Goal: Task Accomplishment & Management: Complete application form

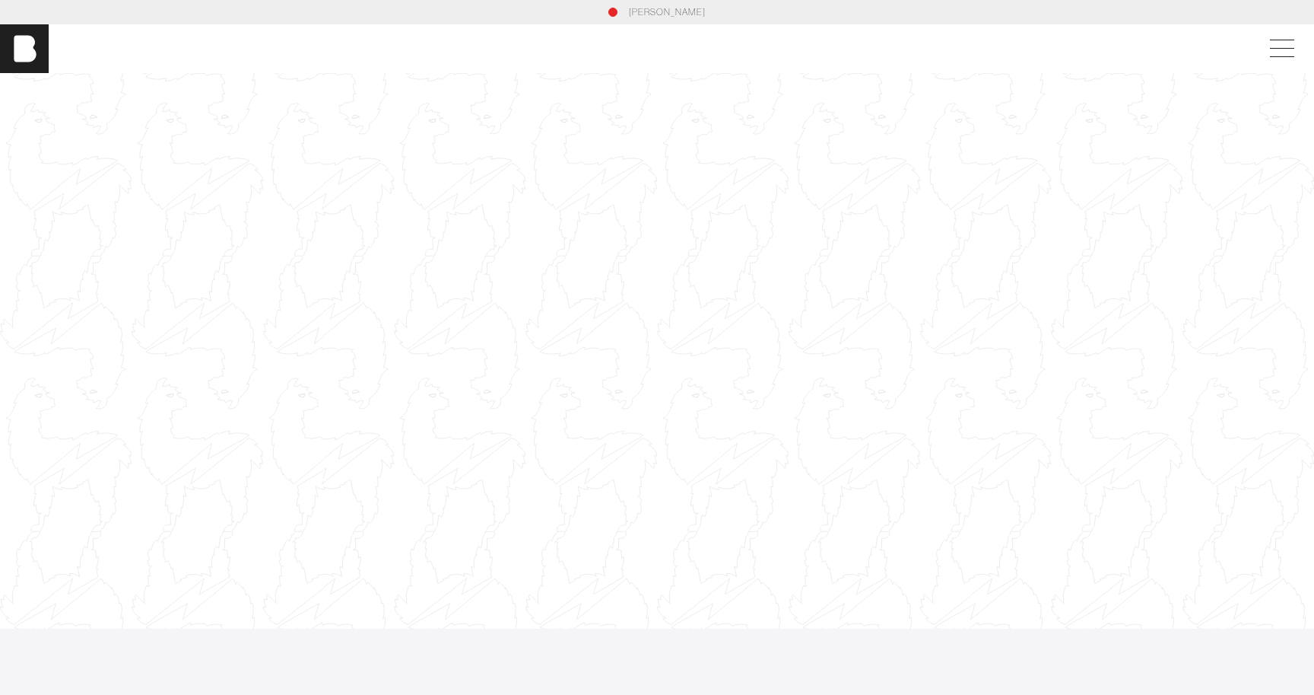
click at [1284, 65] on div "[PERSON_NAME]" at bounding box center [657, 48] width 1314 height 49
click at [1283, 54] on span at bounding box center [1279, 48] width 35 height 27
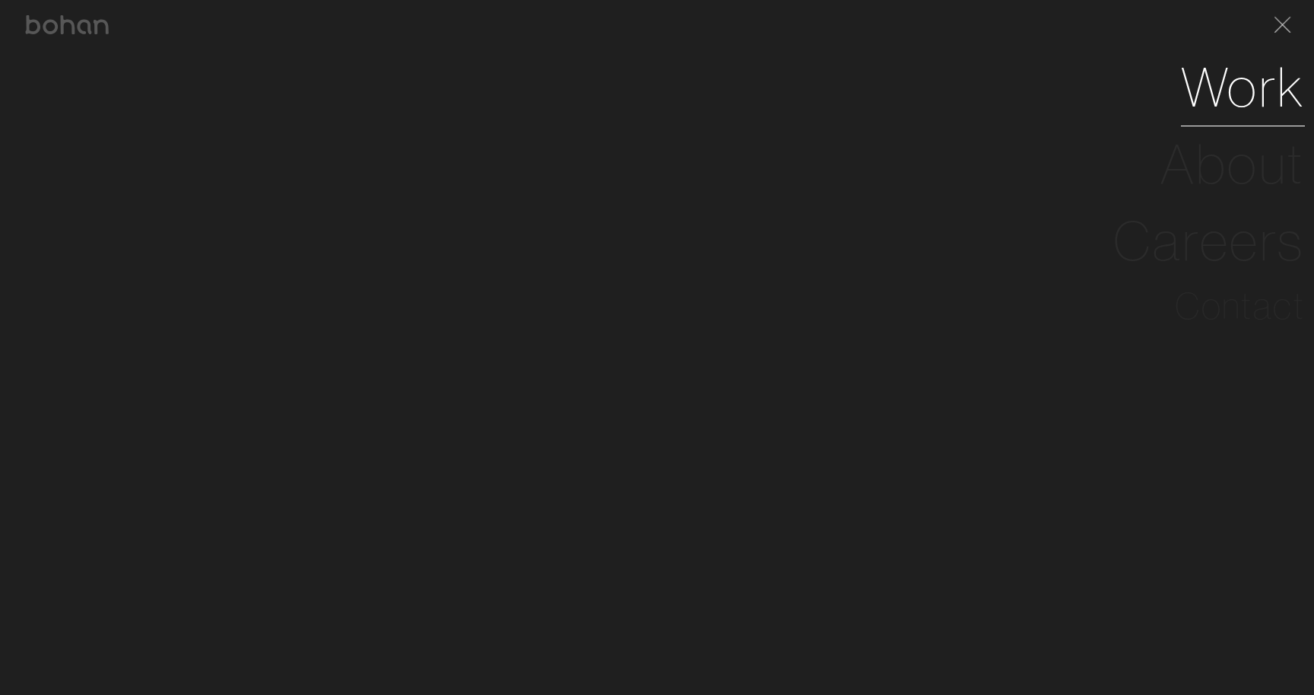
click at [1186, 78] on link "Work" at bounding box center [1243, 87] width 124 height 77
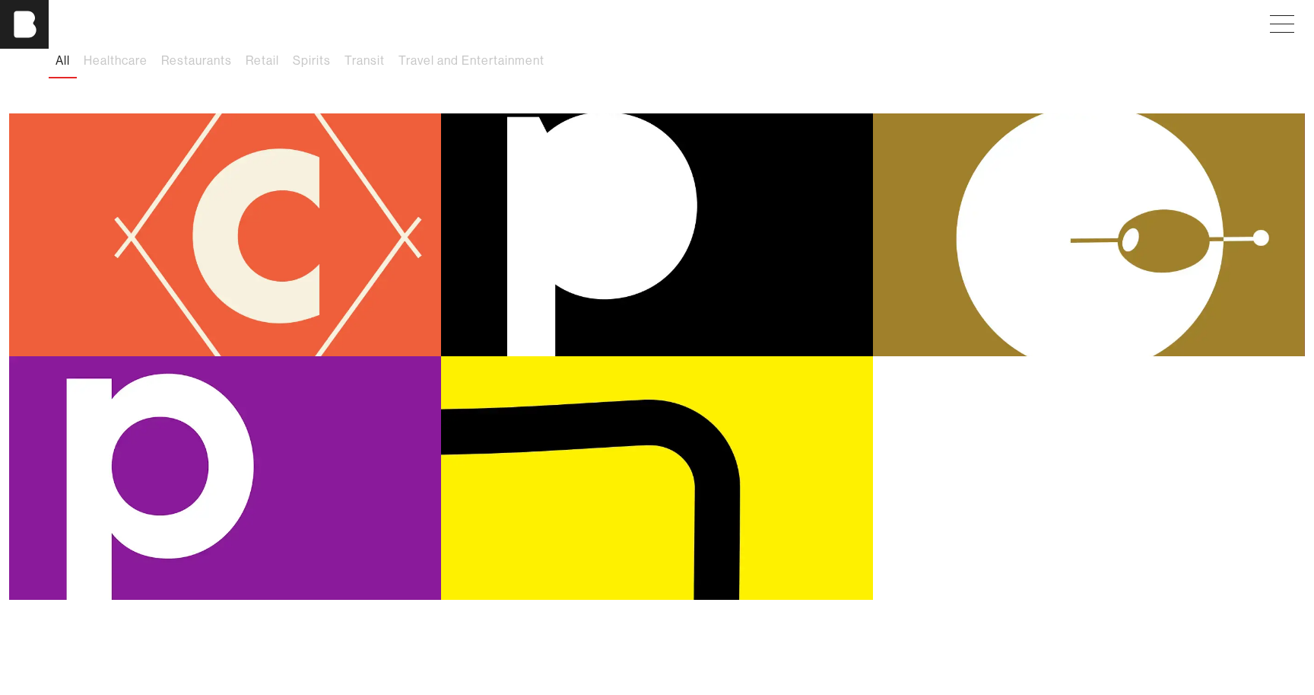
scroll to position [143, 0]
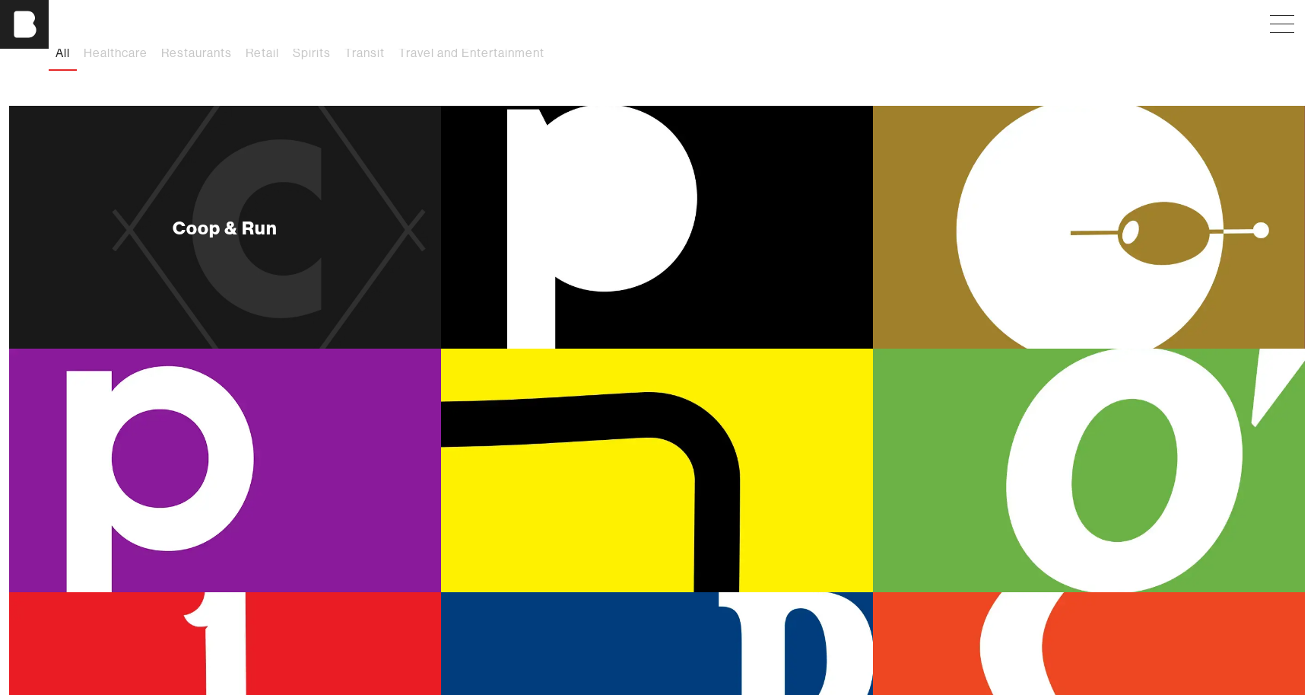
click at [154, 307] on div "Coop & Run" at bounding box center [225, 227] width 432 height 243
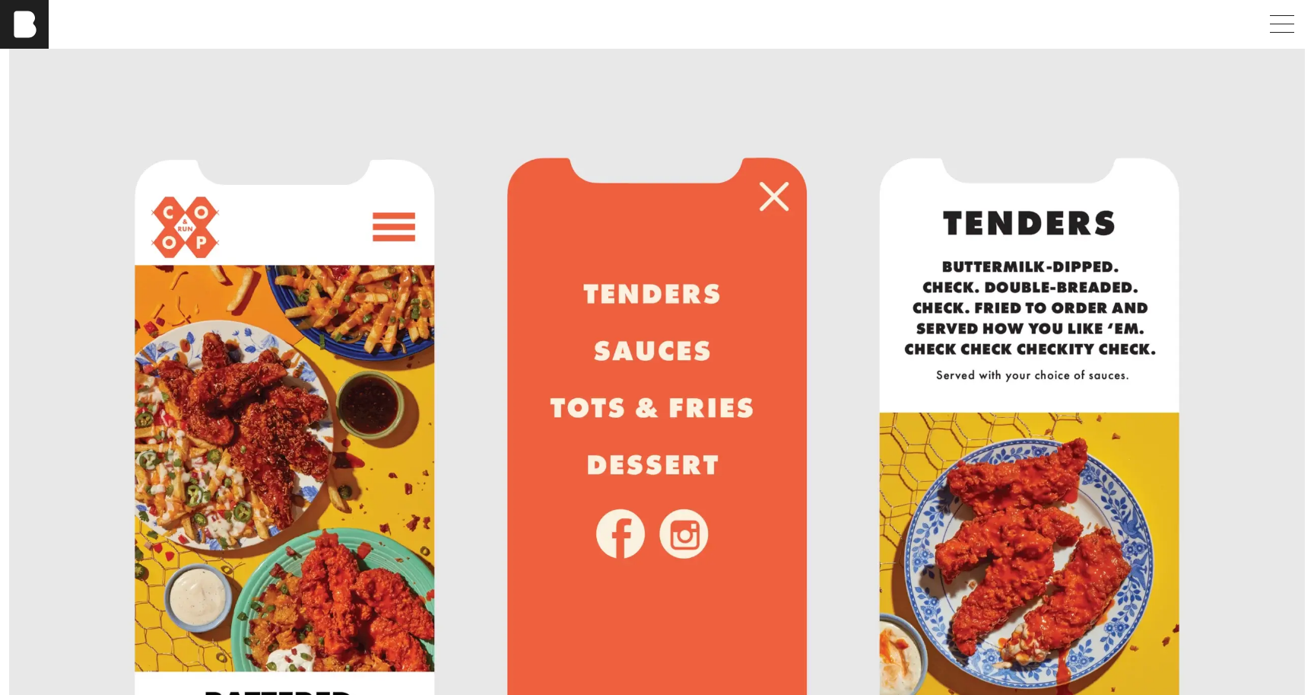
scroll to position [2459, 0]
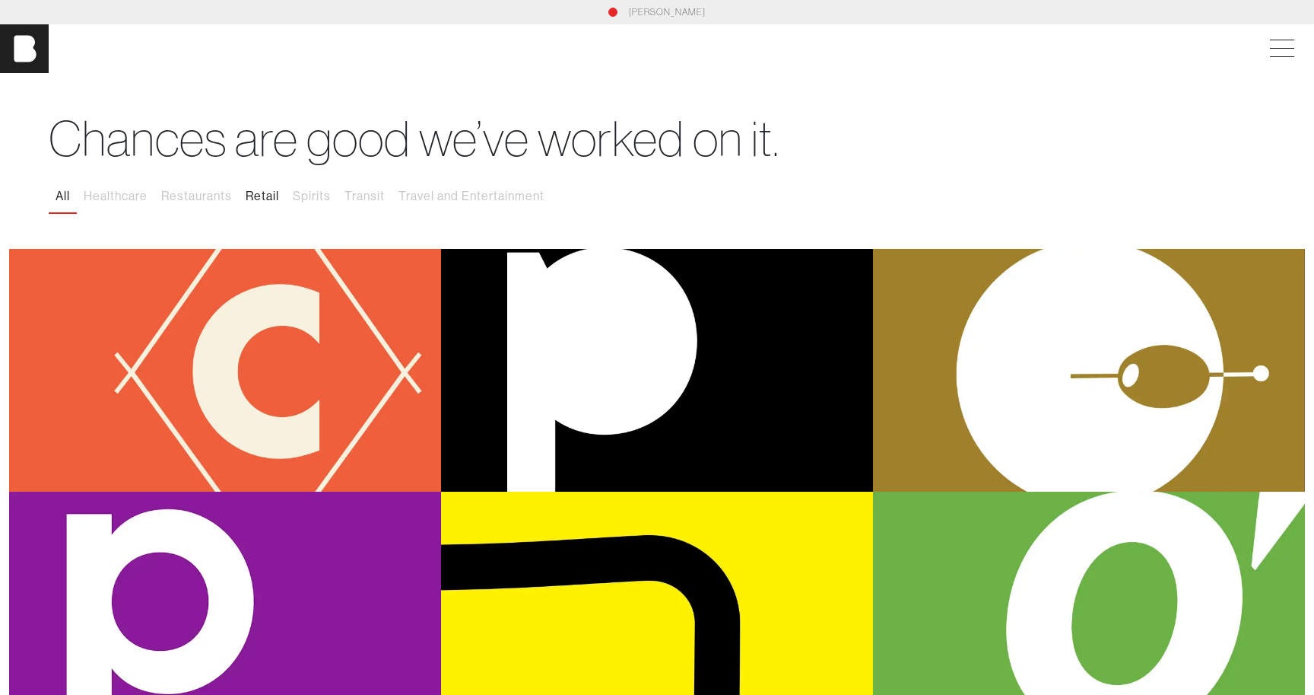
click at [248, 200] on button "Retail" at bounding box center [262, 196] width 47 height 32
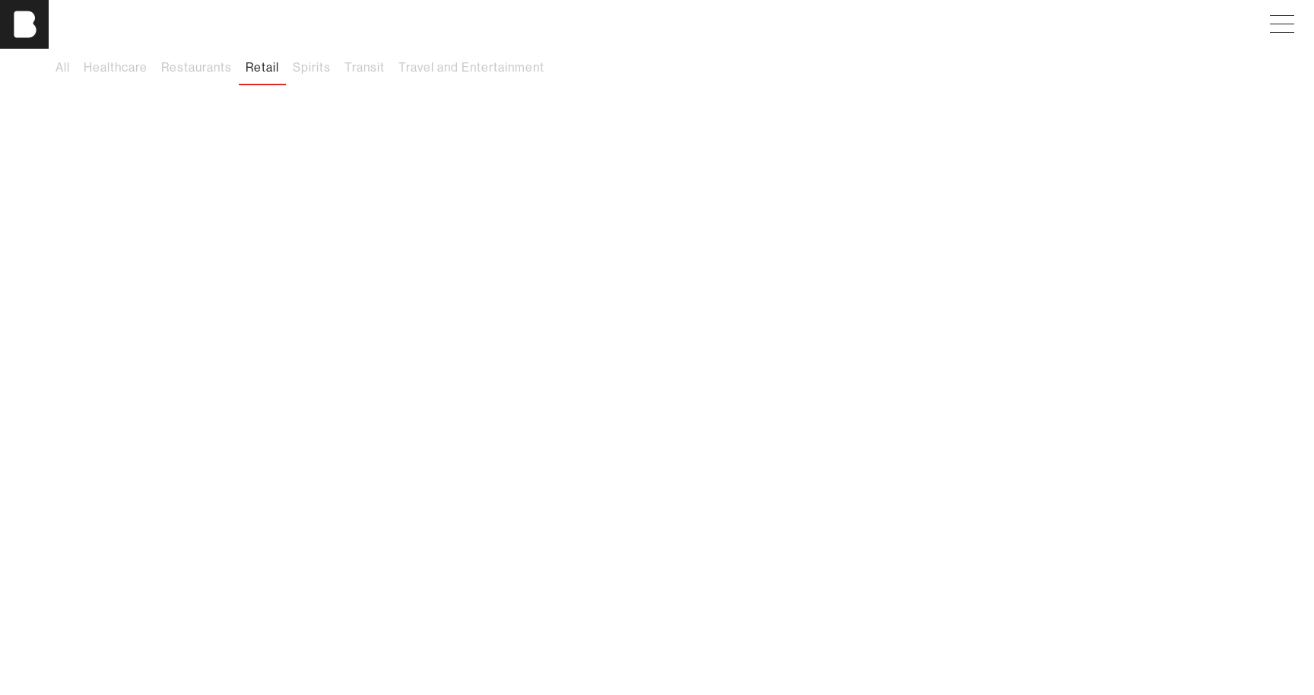
scroll to position [142, 0]
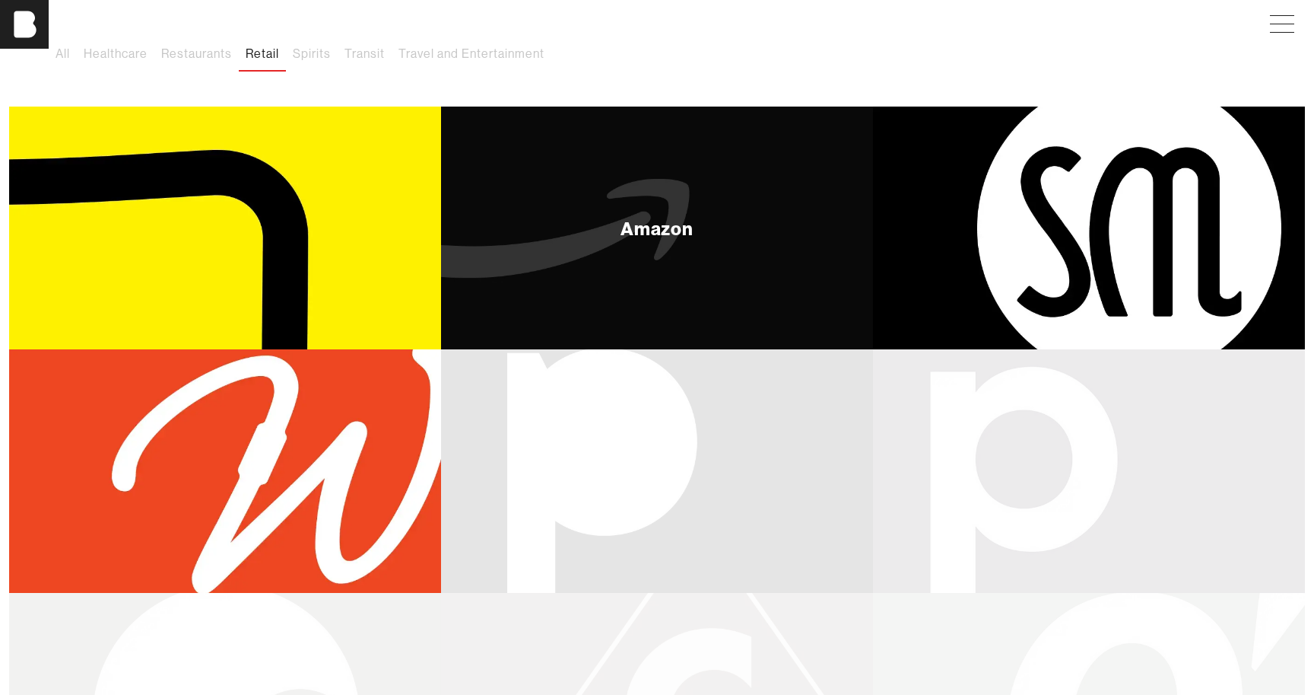
click at [717, 246] on div "Amazon" at bounding box center [657, 227] width 432 height 243
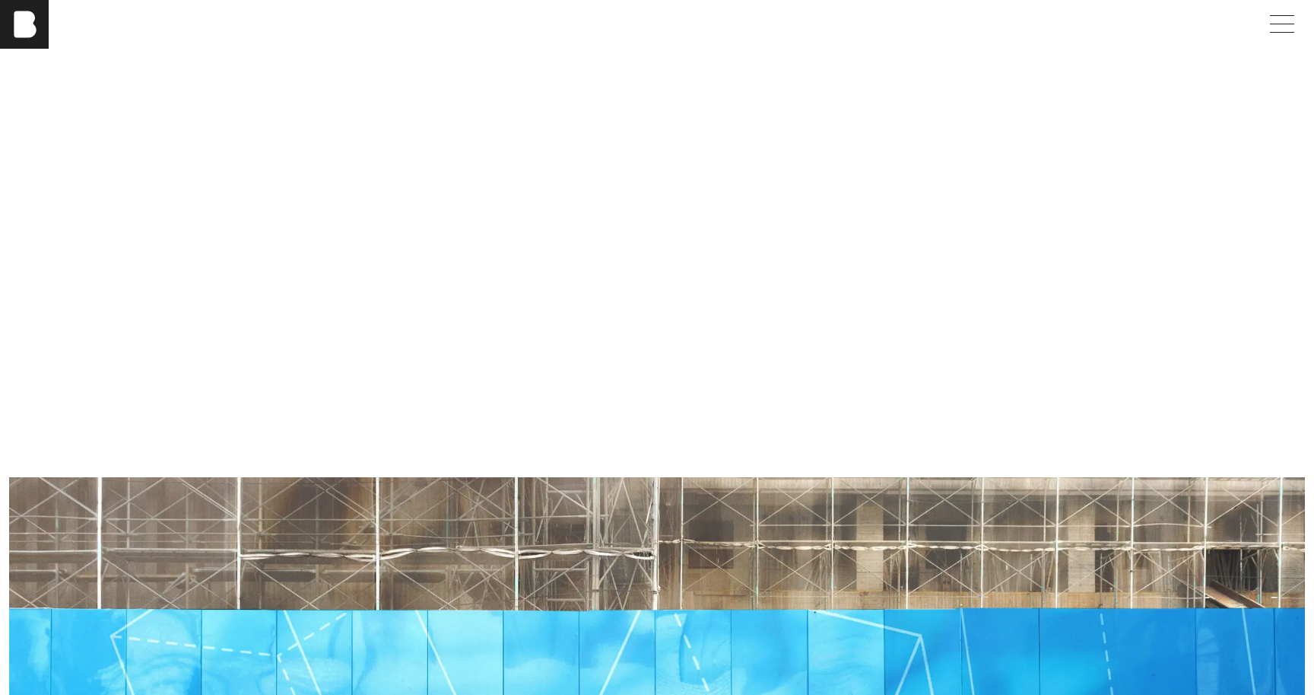
scroll to position [1434, 0]
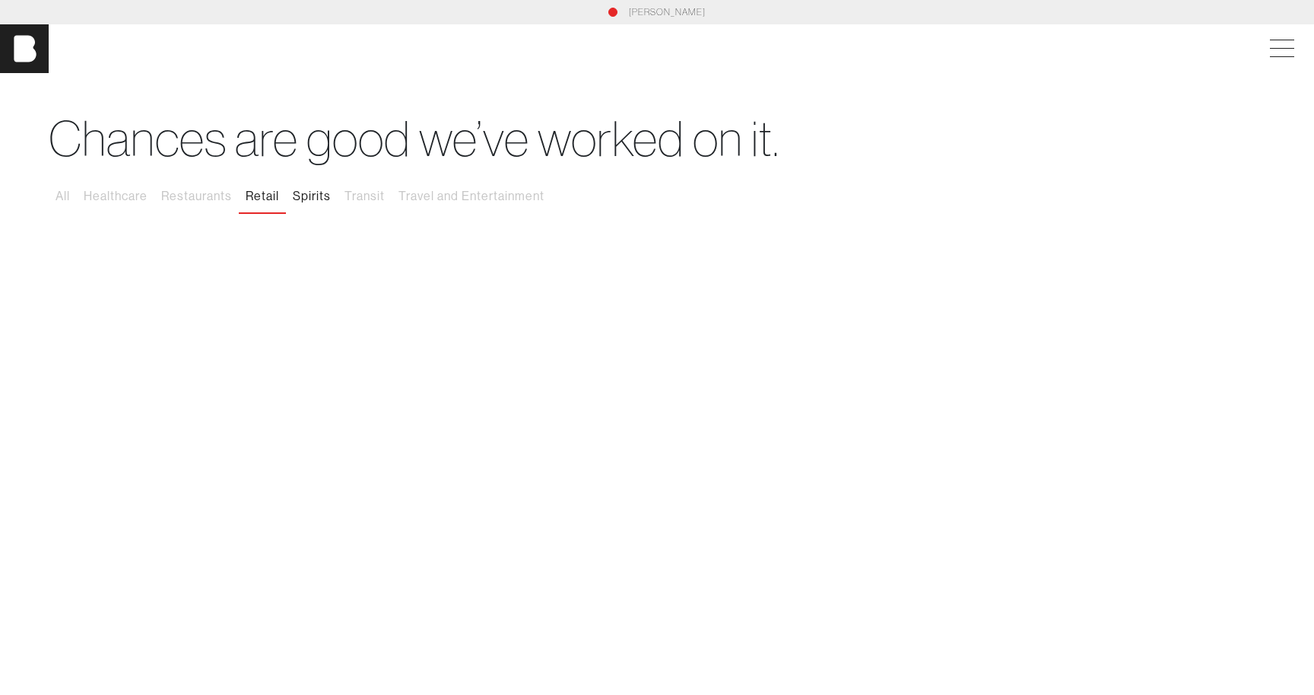
click at [311, 195] on button "Spirits" at bounding box center [312, 196] width 52 height 32
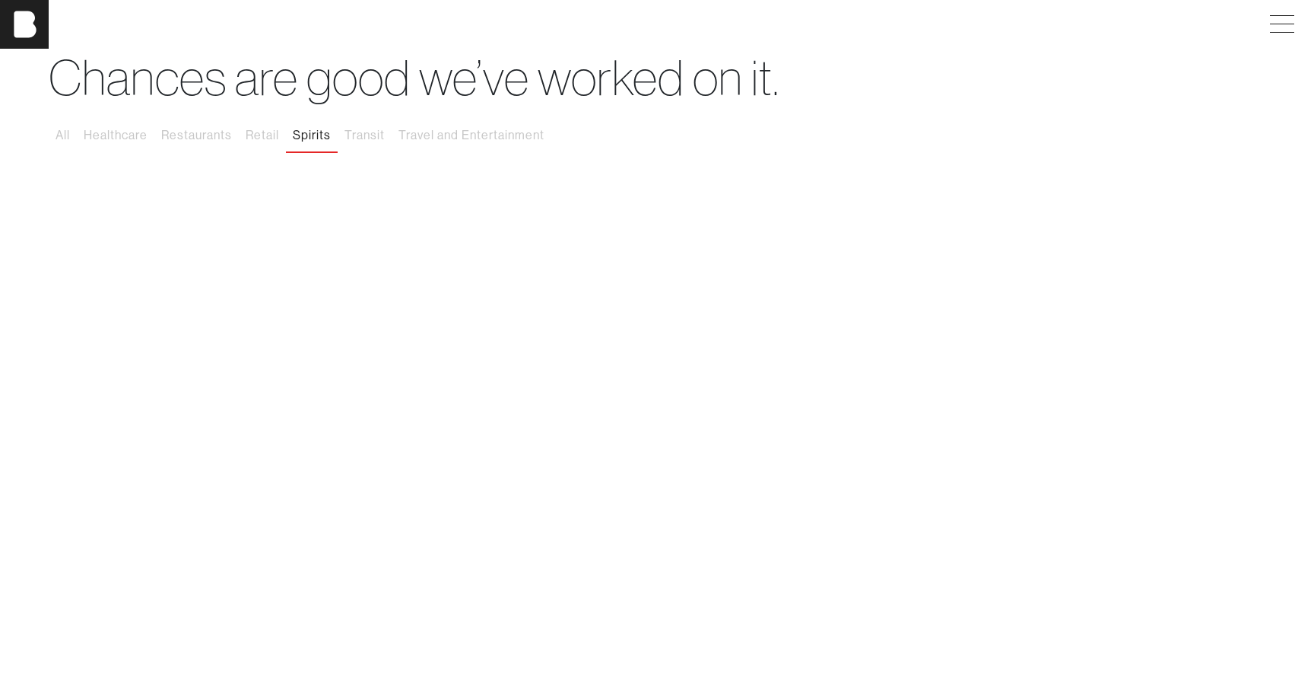
scroll to position [64, 0]
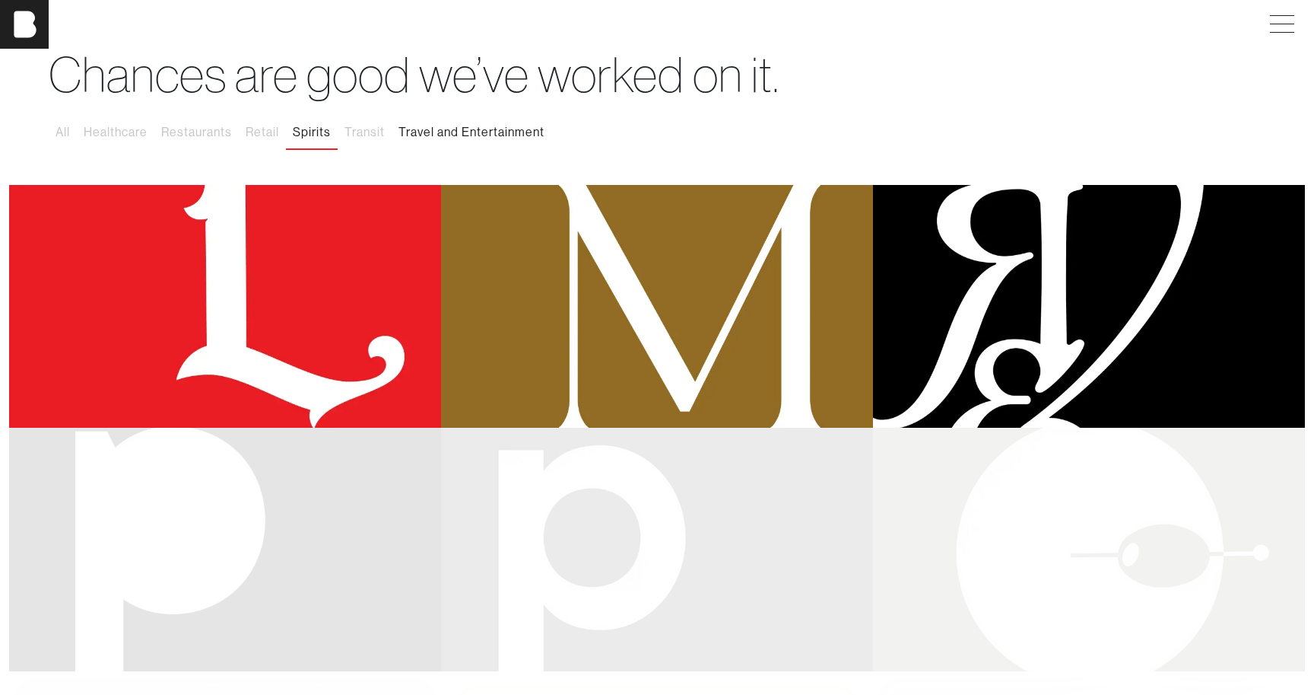
click at [513, 130] on button "Travel and Entertainment" at bounding box center [472, 132] width 160 height 32
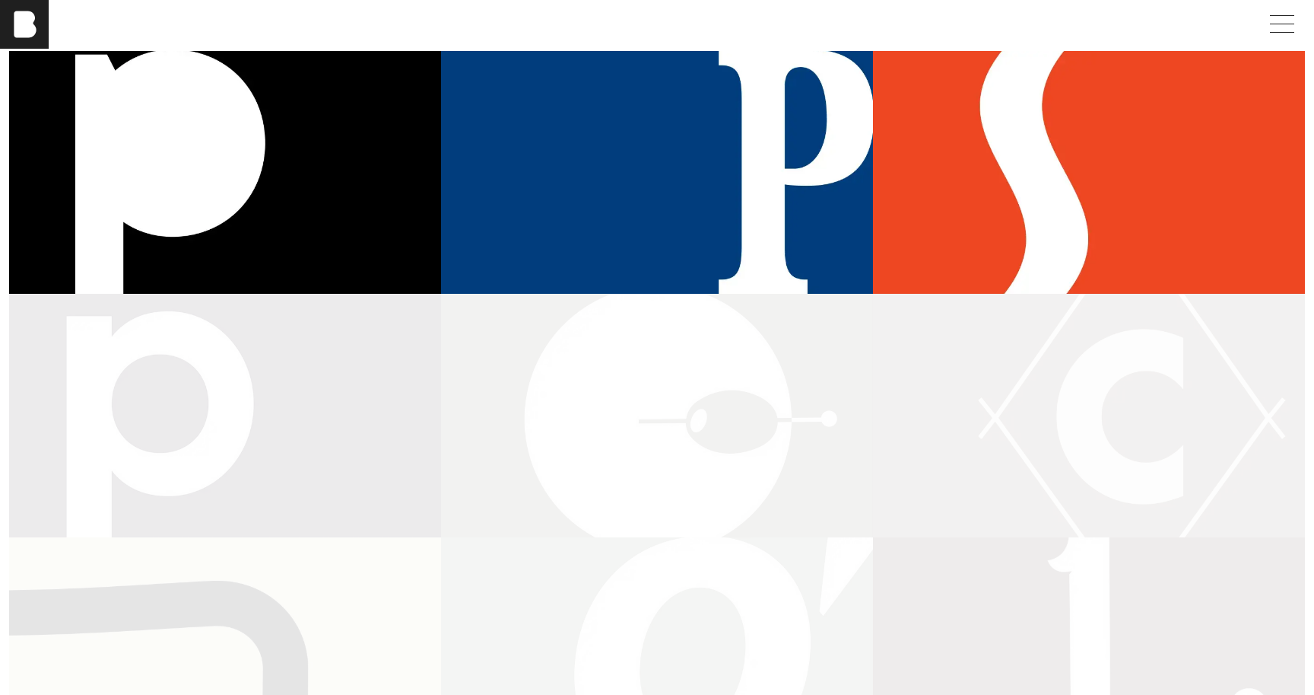
scroll to position [148, 0]
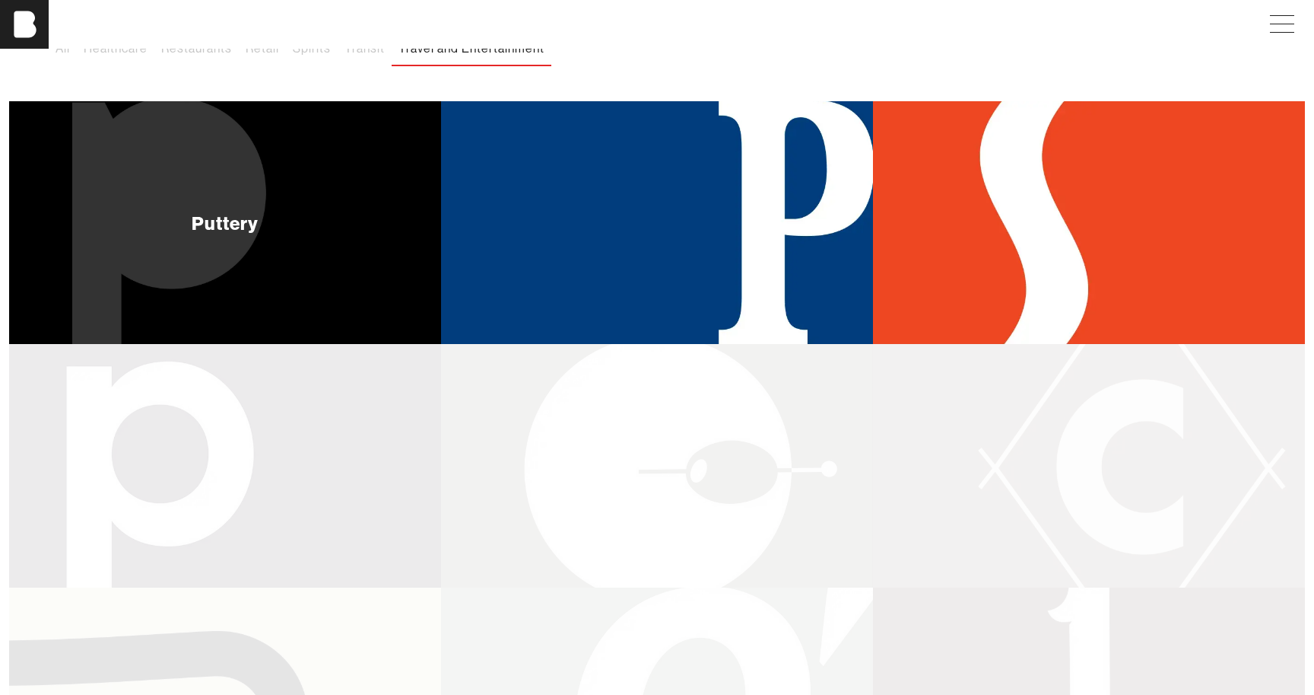
click at [192, 226] on div "Puttery" at bounding box center [225, 223] width 67 height 18
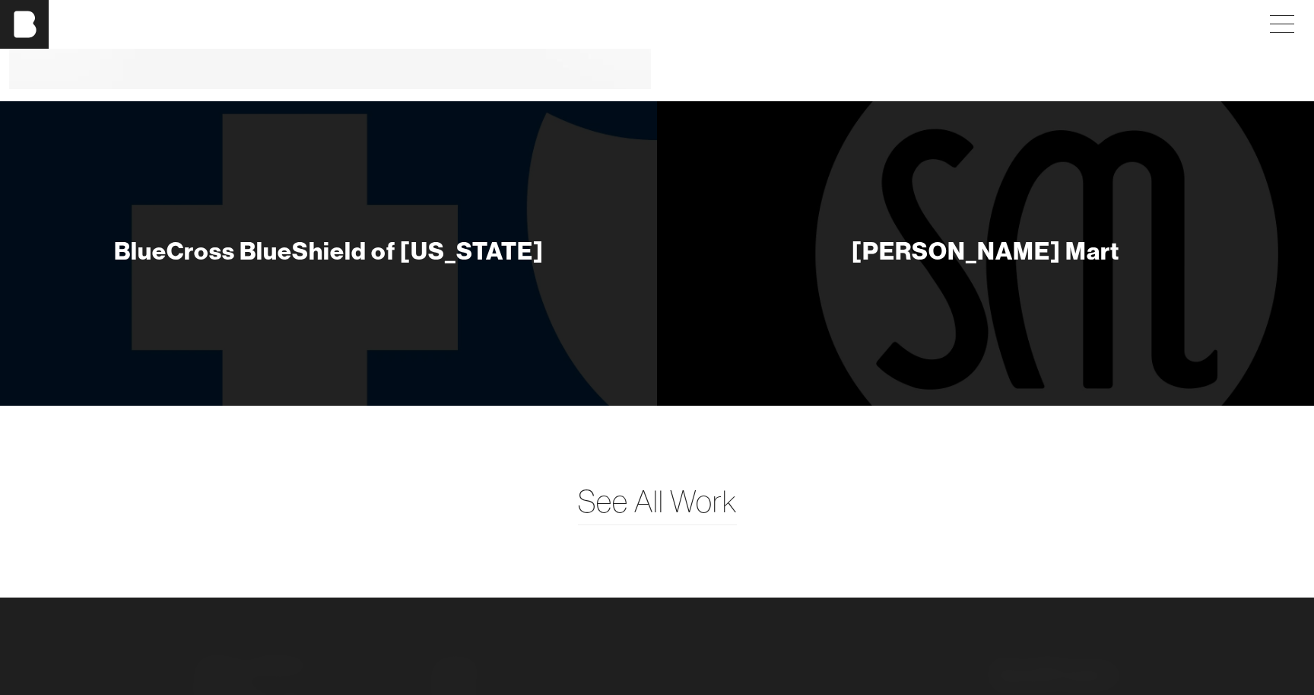
scroll to position [7773, 0]
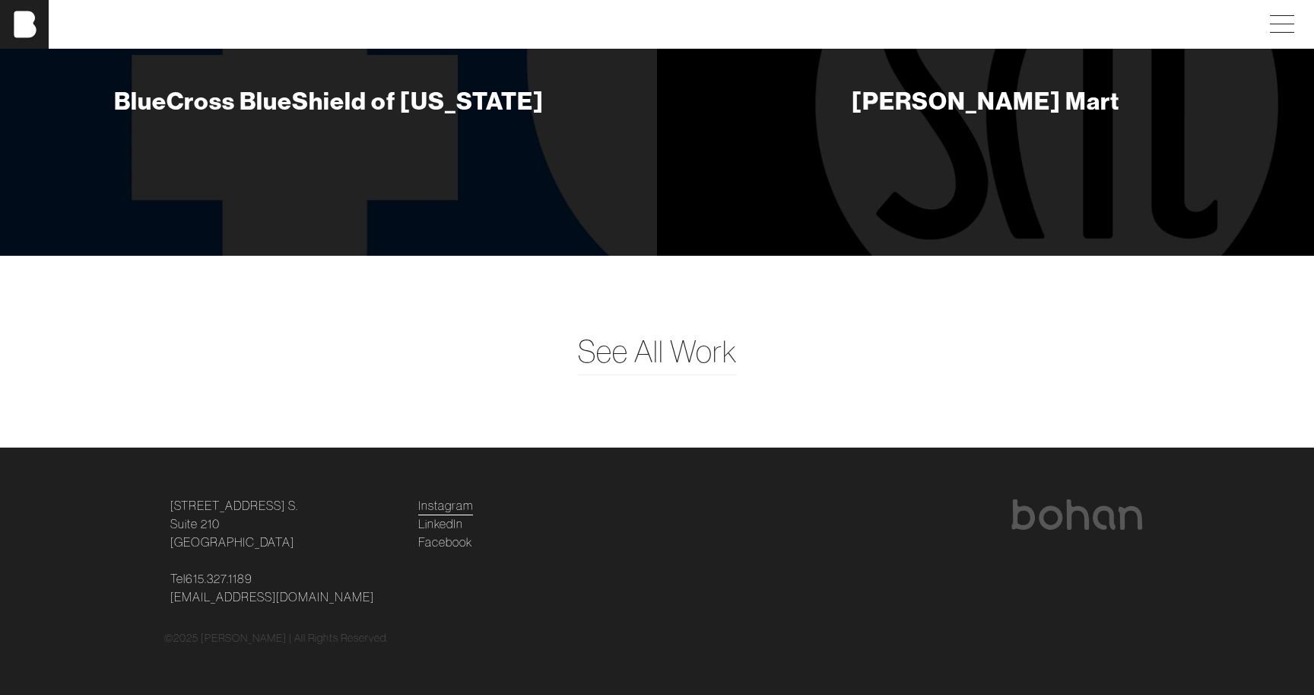
click at [426, 504] on link "Instagram" at bounding box center [445, 505] width 55 height 18
click at [1292, 8] on div "[PERSON_NAME]" at bounding box center [657, 24] width 1314 height 49
click at [1290, 17] on span at bounding box center [1279, 24] width 35 height 27
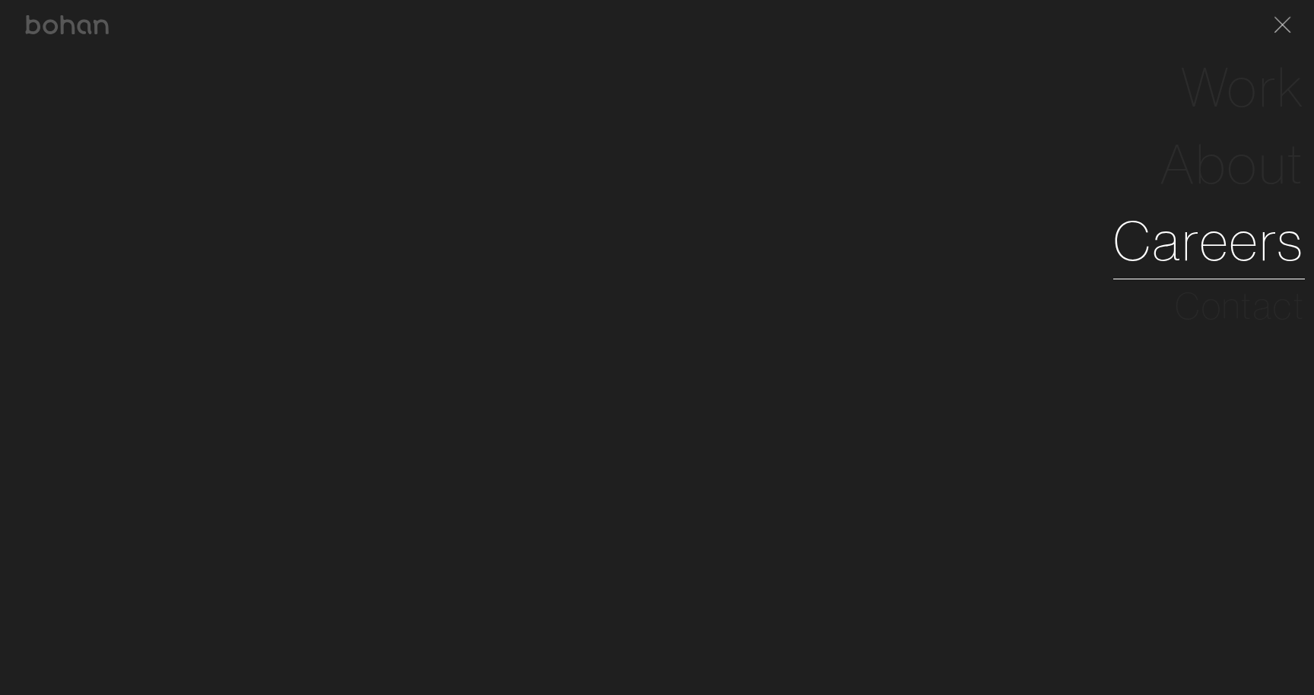
click at [1194, 234] on link "Careers" at bounding box center [1210, 240] width 192 height 77
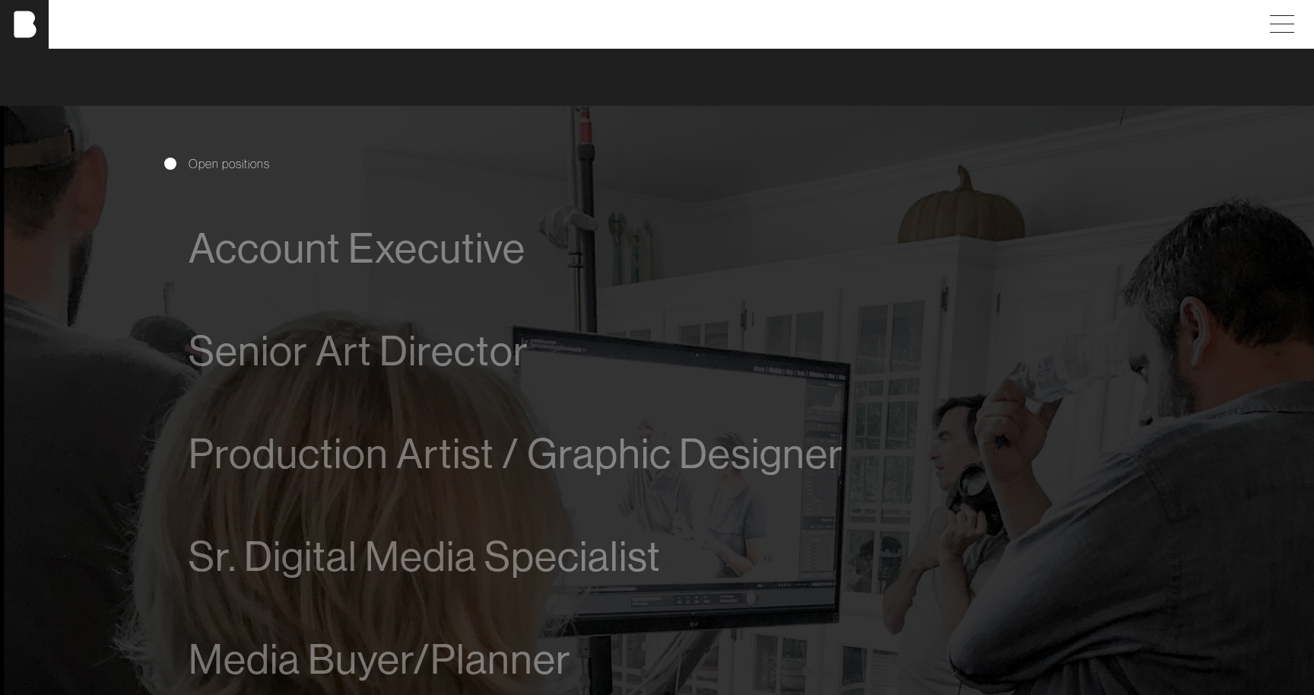
scroll to position [832, 0]
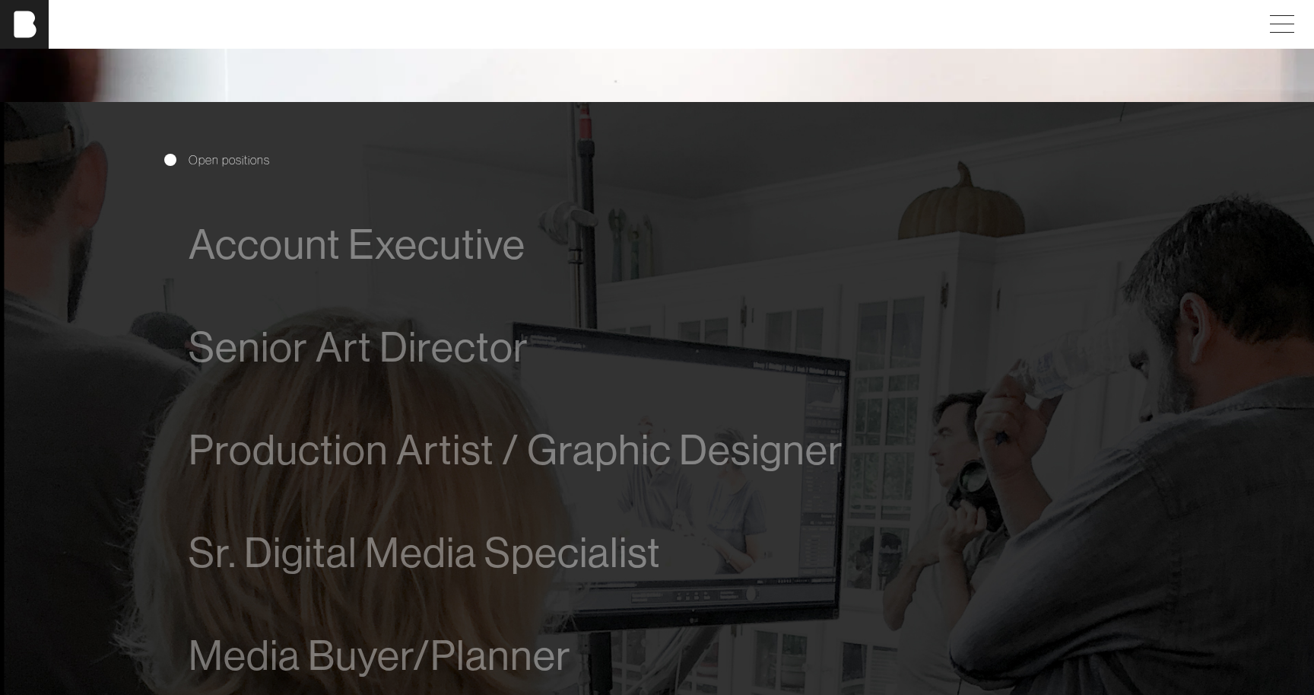
click at [42, 529] on section "Open positions Account Executive We are looking for a driven and talented proce…" at bounding box center [657, 422] width 1314 height 641
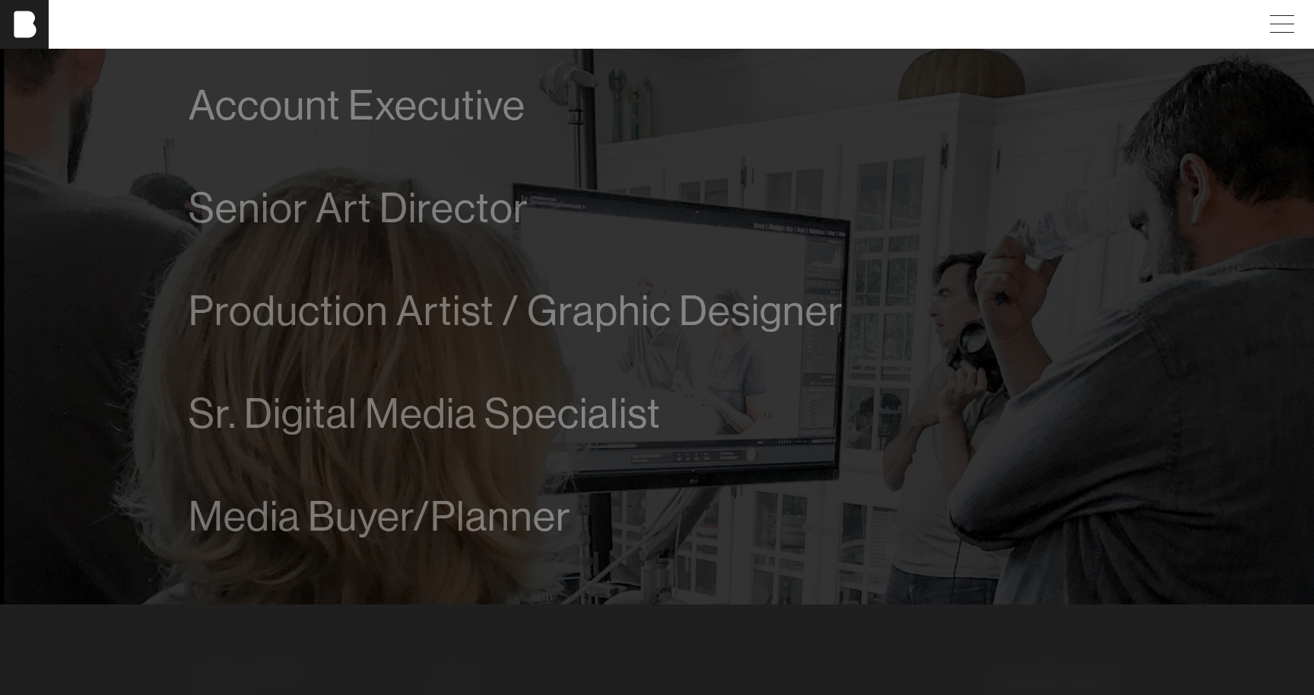
scroll to position [984, 0]
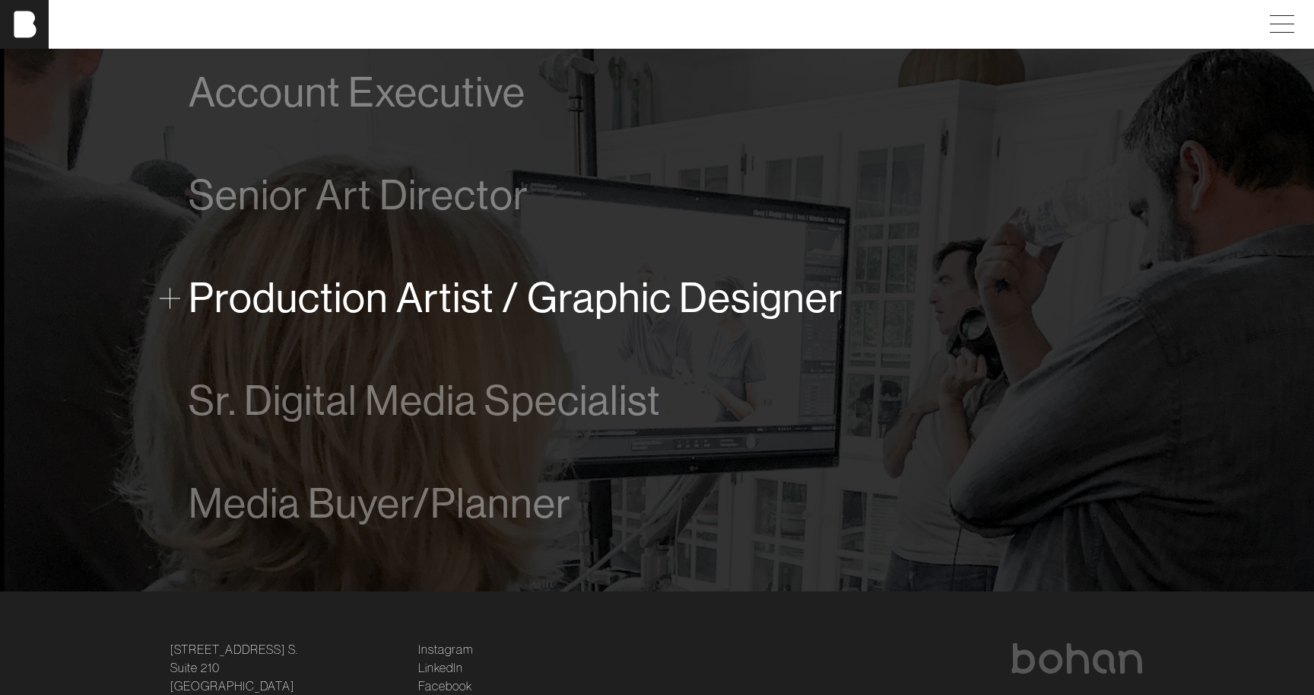
click at [676, 297] on span "Production Artist / Graphic Designer" at bounding box center [516, 298] width 655 height 46
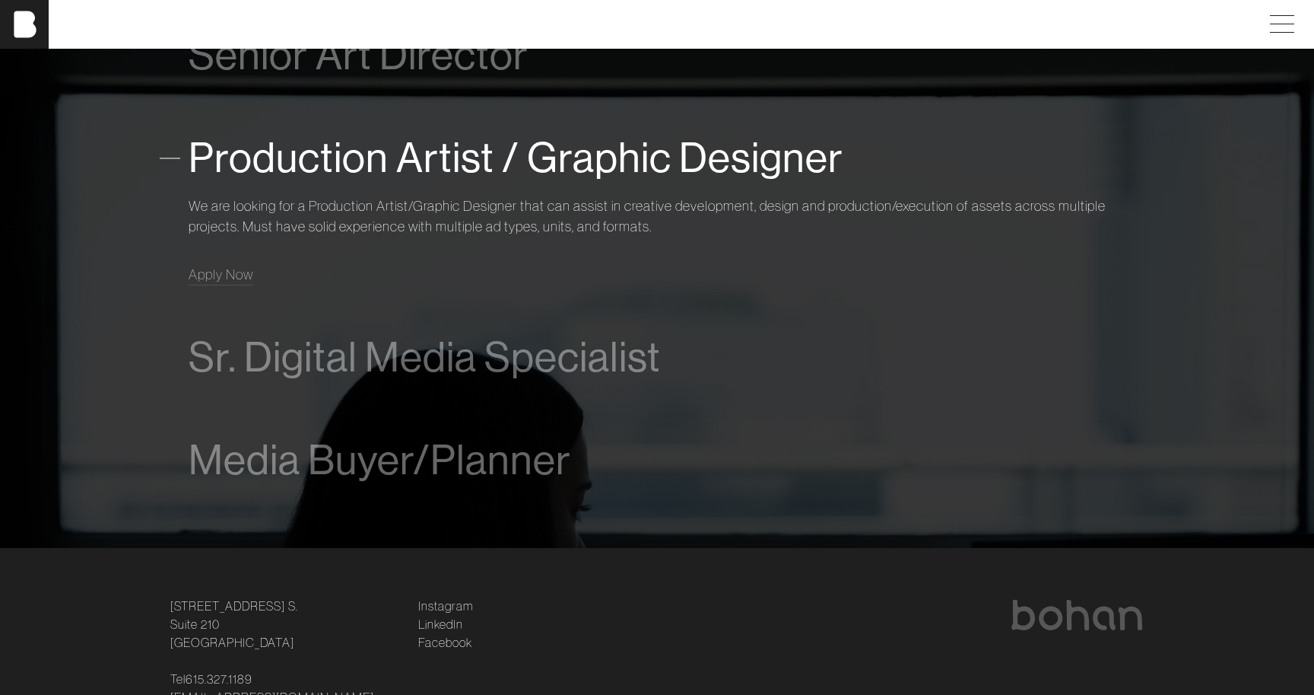
scroll to position [1127, 0]
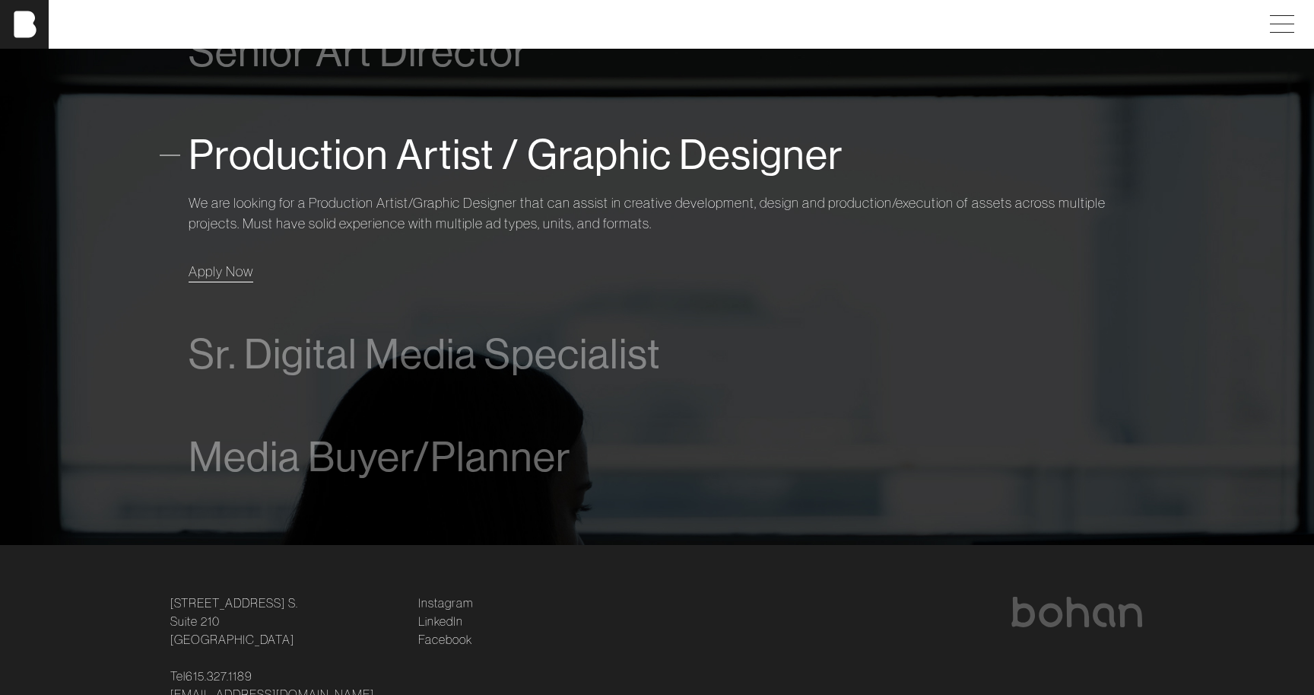
click at [235, 267] on span "Apply Now" at bounding box center [221, 270] width 65 height 17
